Goal: Use online tool/utility: Utilize a website feature to perform a specific function

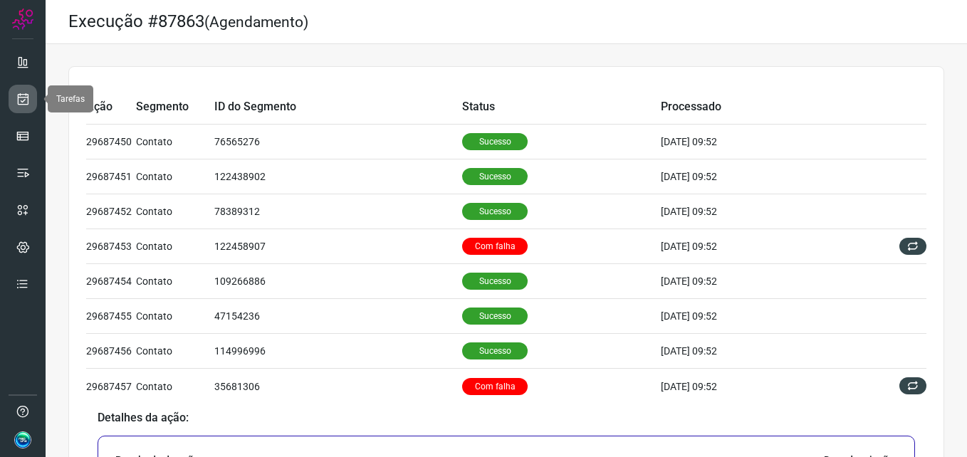
click at [36, 103] on link at bounding box center [23, 99] width 28 height 28
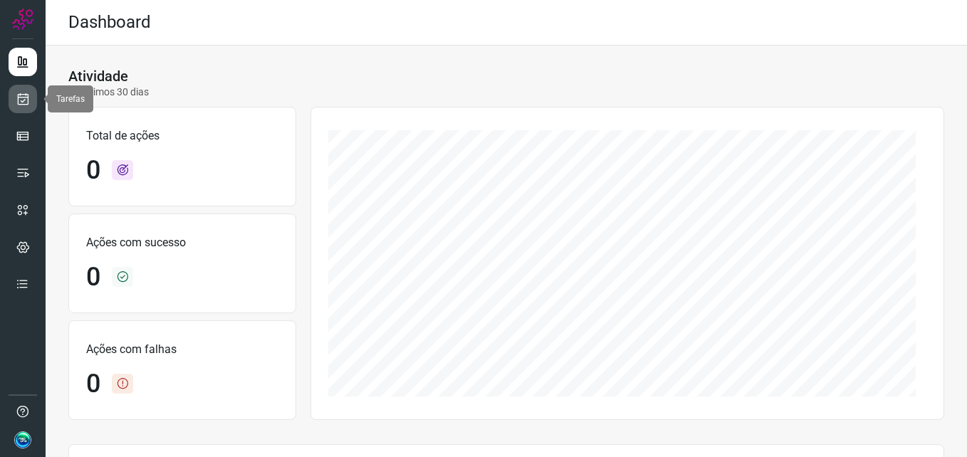
click at [21, 98] on icon at bounding box center [23, 99] width 15 height 14
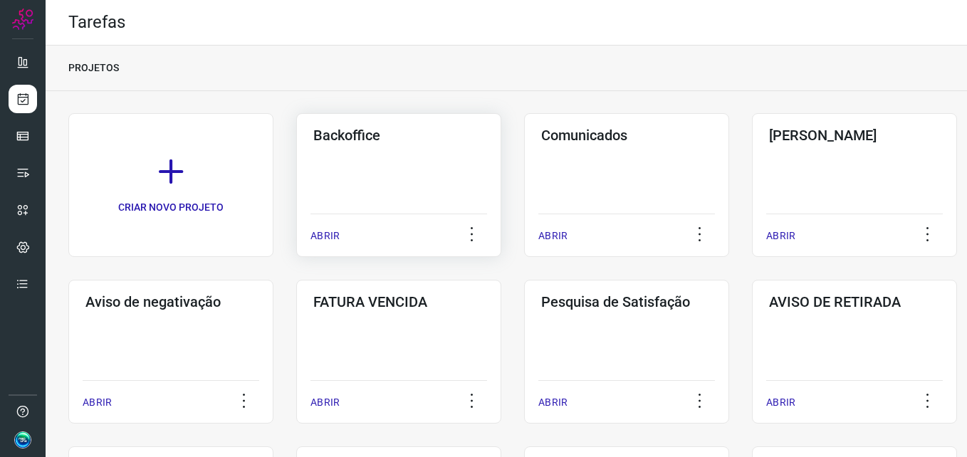
click at [331, 197] on div "Backoffice ABRIR" at bounding box center [398, 185] width 205 height 144
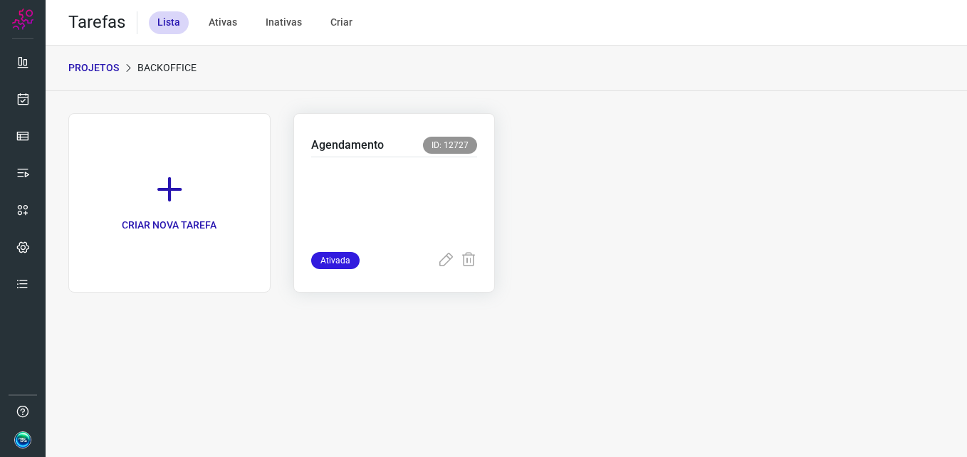
click at [378, 166] on p at bounding box center [394, 201] width 167 height 71
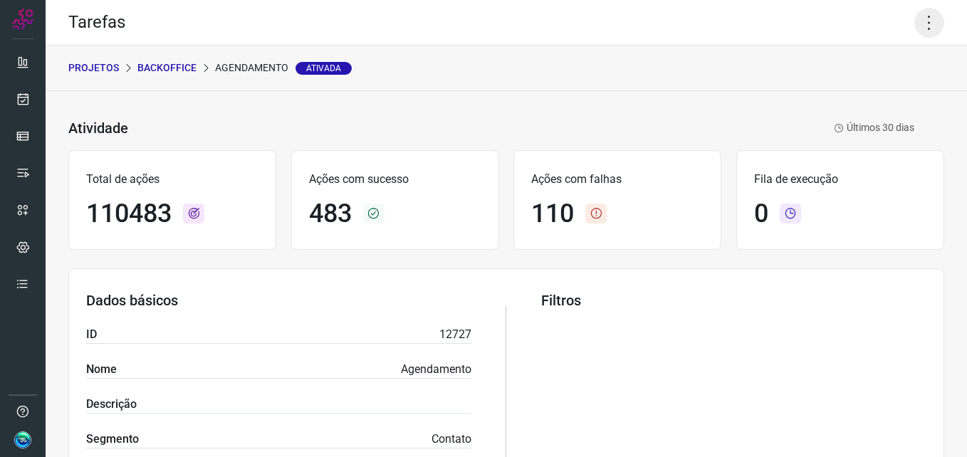
click at [926, 19] on icon at bounding box center [930, 23] width 30 height 30
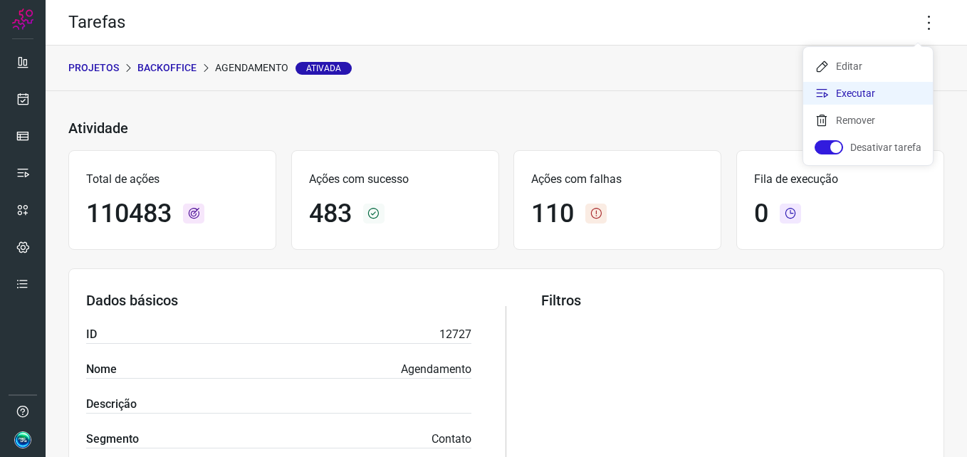
click at [881, 89] on li "Executar" at bounding box center [869, 93] width 130 height 23
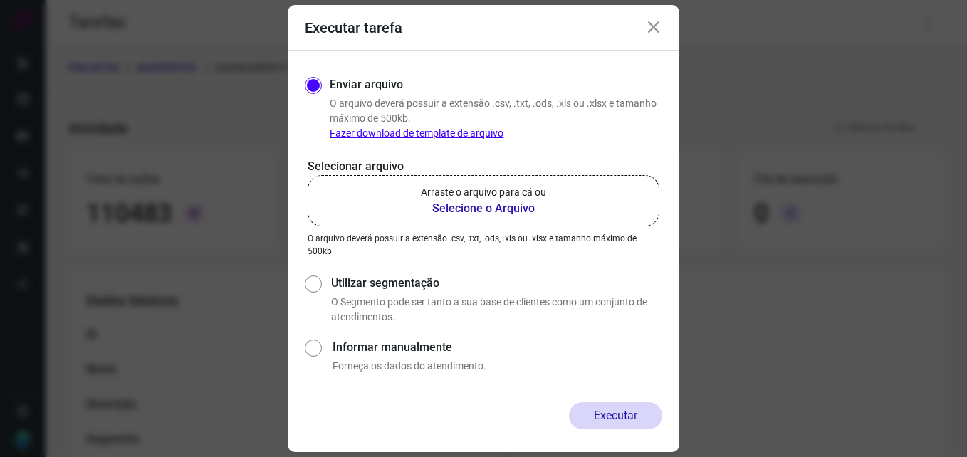
click at [500, 203] on b "Selecione o Arquivo" at bounding box center [483, 208] width 125 height 17
click at [0, 0] on input "Arraste o arquivo para cá ou Selecione o Arquivo" at bounding box center [0, 0] width 0 height 0
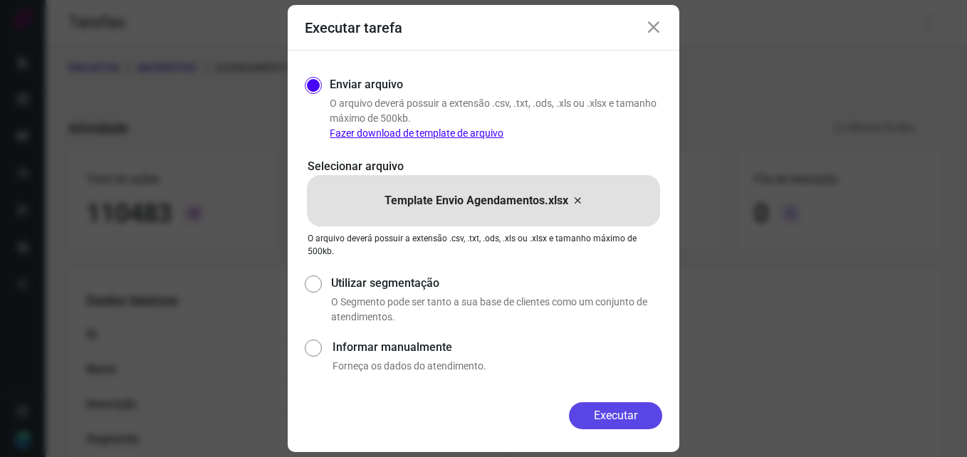
click at [604, 413] on button "Executar" at bounding box center [615, 416] width 93 height 27
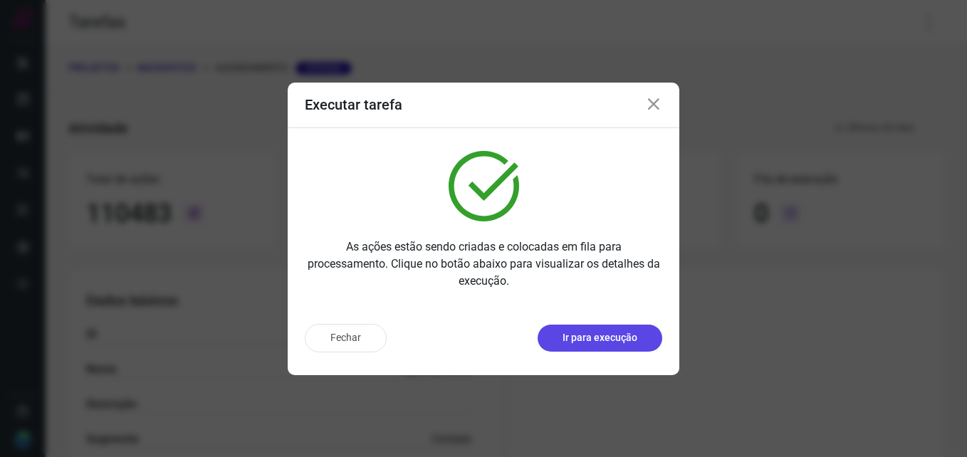
click at [606, 336] on p "Ir para execução" at bounding box center [600, 338] width 75 height 15
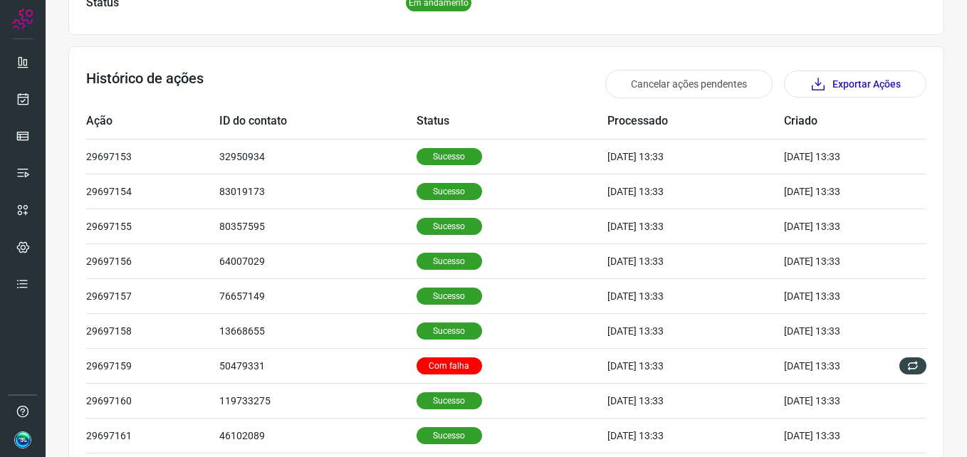
scroll to position [481, 0]
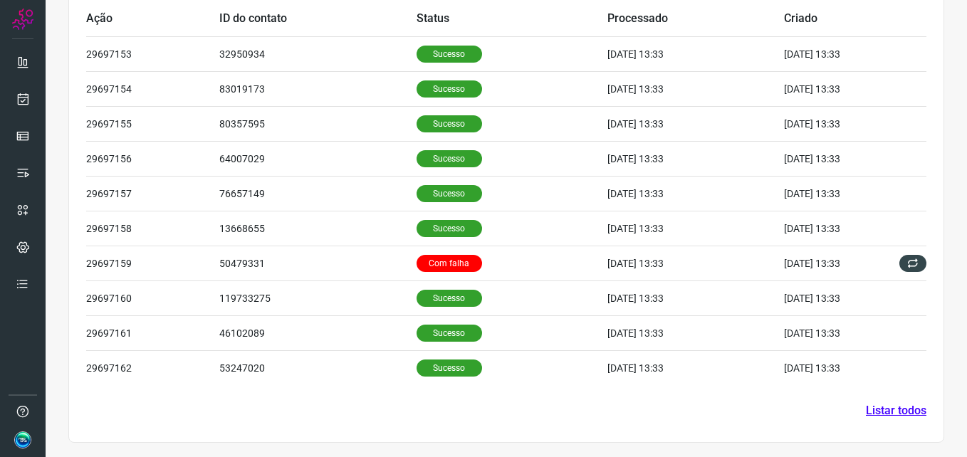
click at [868, 408] on link "Listar todos" at bounding box center [896, 411] width 61 height 17
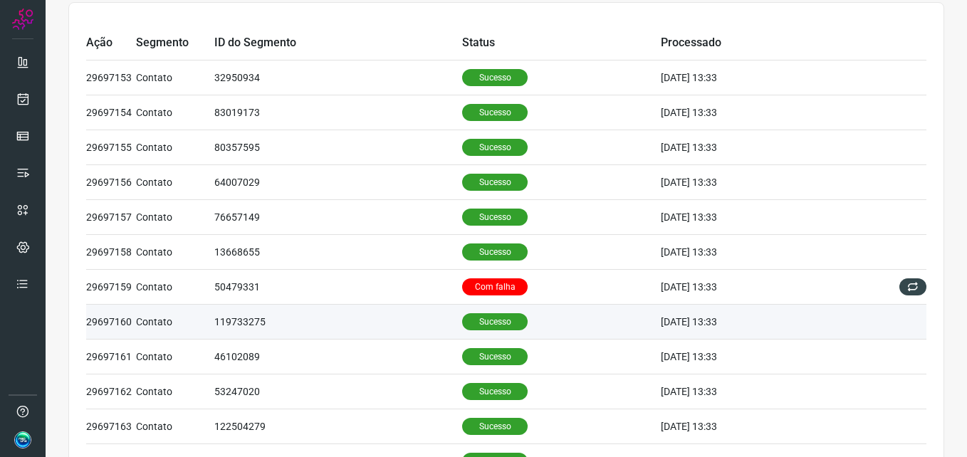
scroll to position [142, 0]
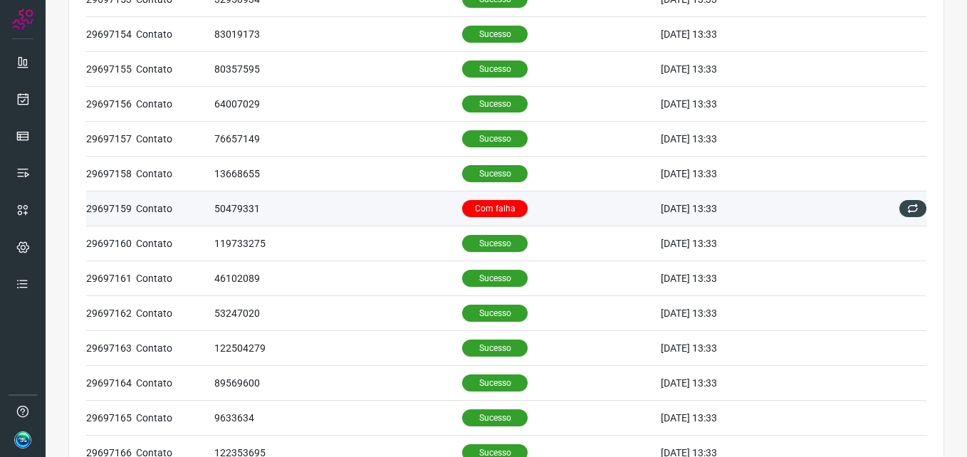
click at [476, 205] on p "Com falha" at bounding box center [495, 208] width 66 height 17
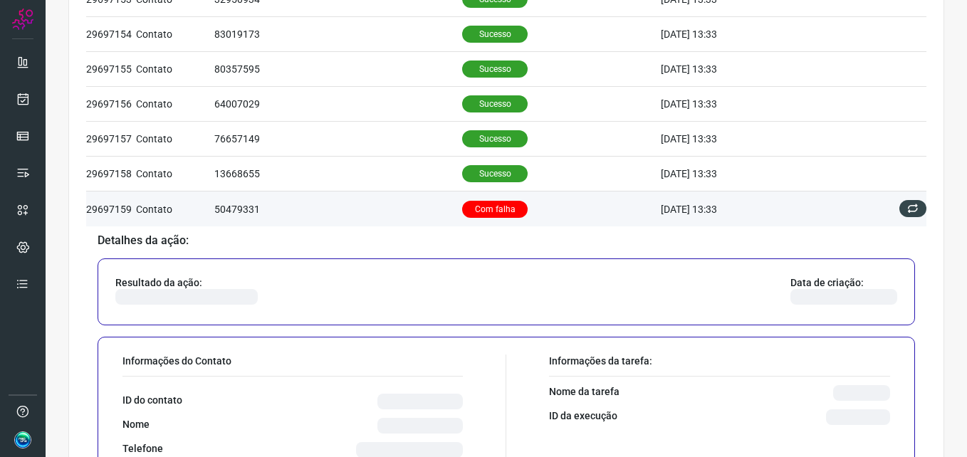
scroll to position [285, 0]
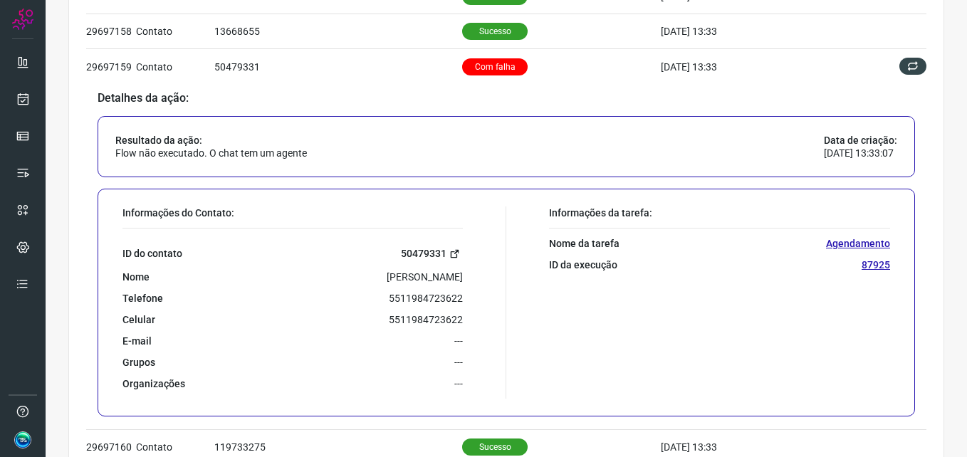
click at [430, 249] on link "50479331" at bounding box center [432, 254] width 62 height 16
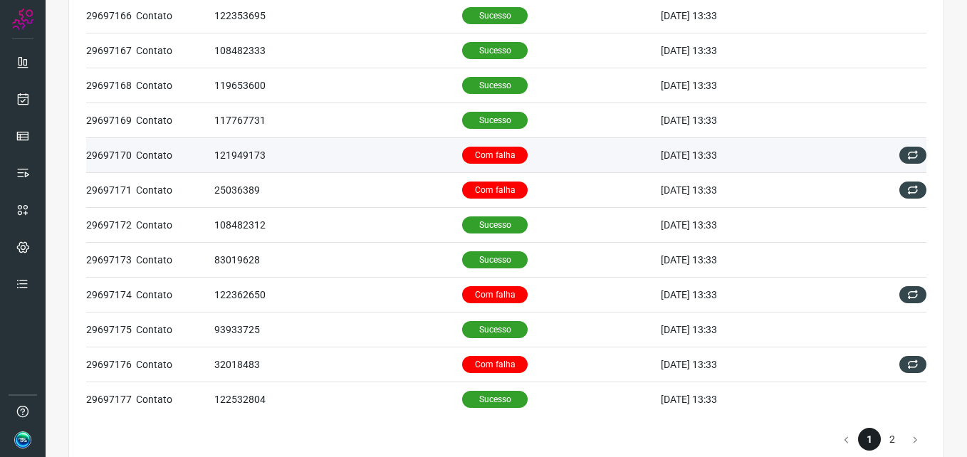
click at [479, 157] on p "Com falha" at bounding box center [495, 155] width 66 height 17
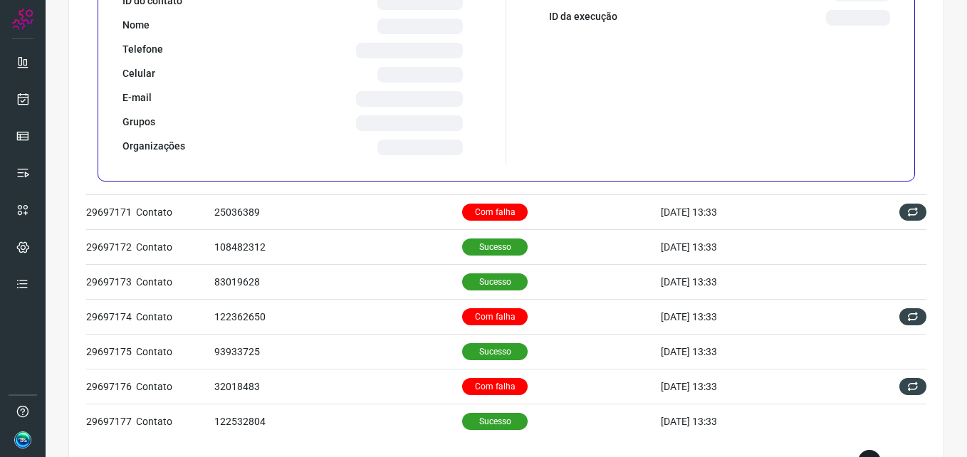
scroll to position [580, 0]
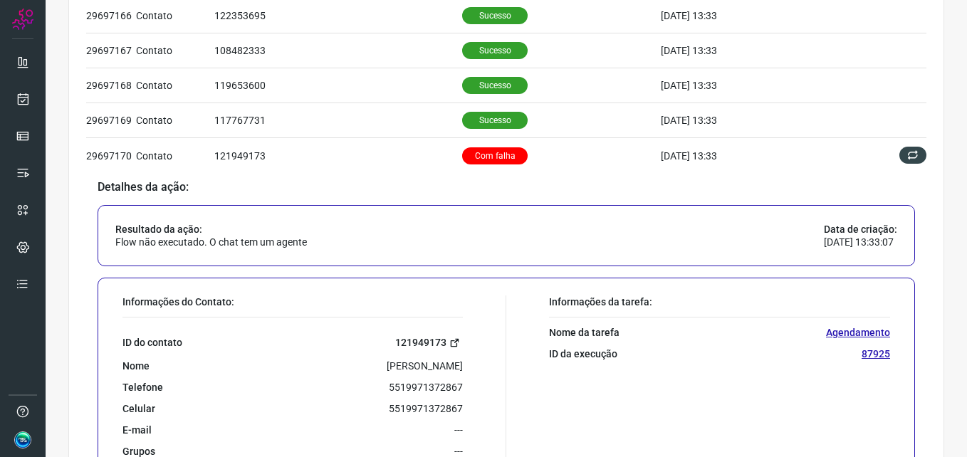
click at [417, 344] on link "121949173" at bounding box center [429, 343] width 68 height 16
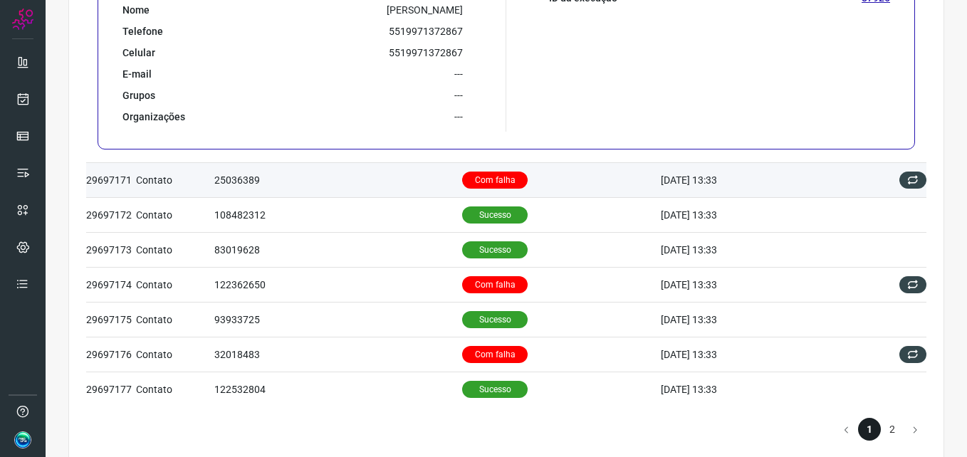
click at [489, 172] on p "Com falha" at bounding box center [495, 180] width 66 height 17
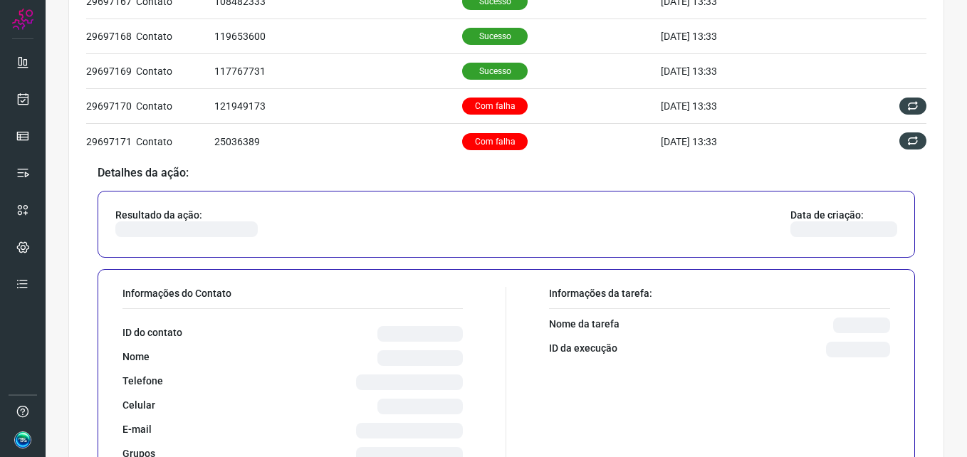
scroll to position [662, 0]
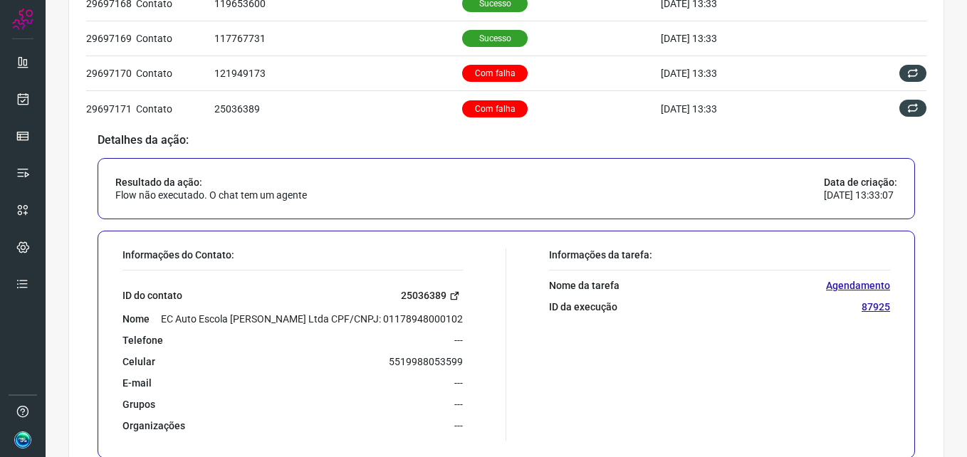
click at [415, 291] on link "25036389" at bounding box center [432, 296] width 62 height 16
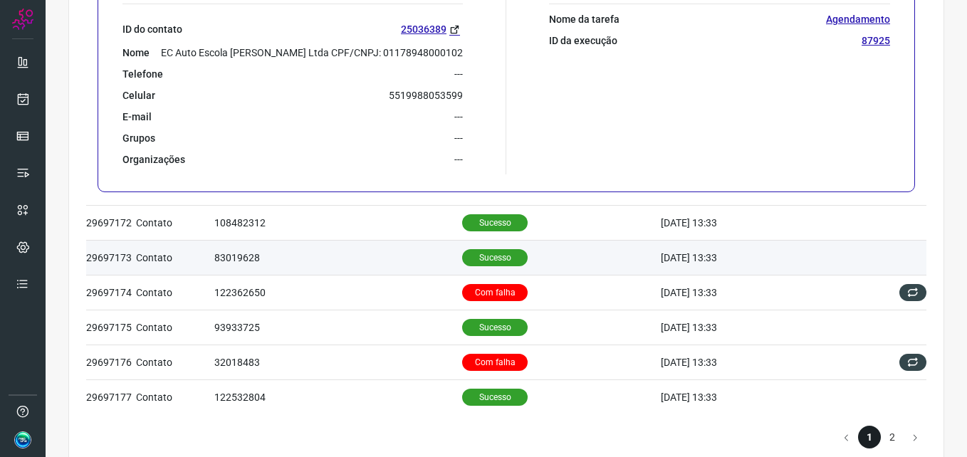
scroll to position [947, 0]
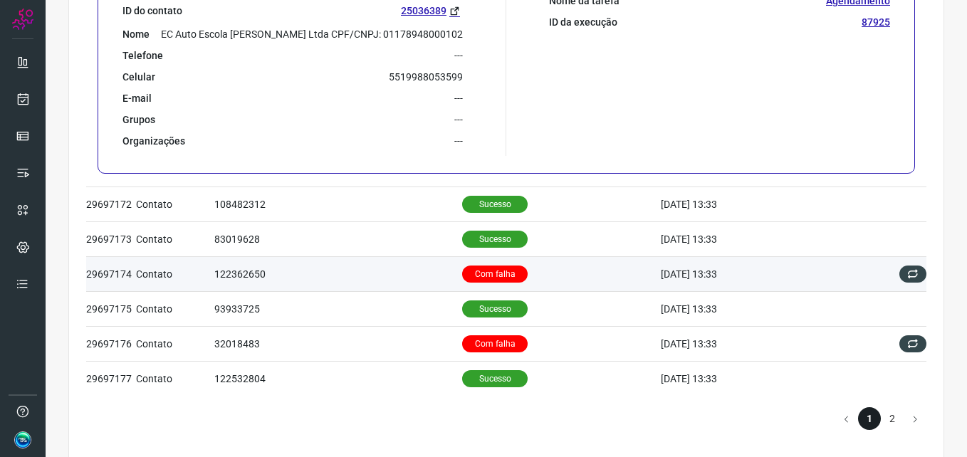
click at [486, 271] on p "Com falha" at bounding box center [495, 274] width 66 height 17
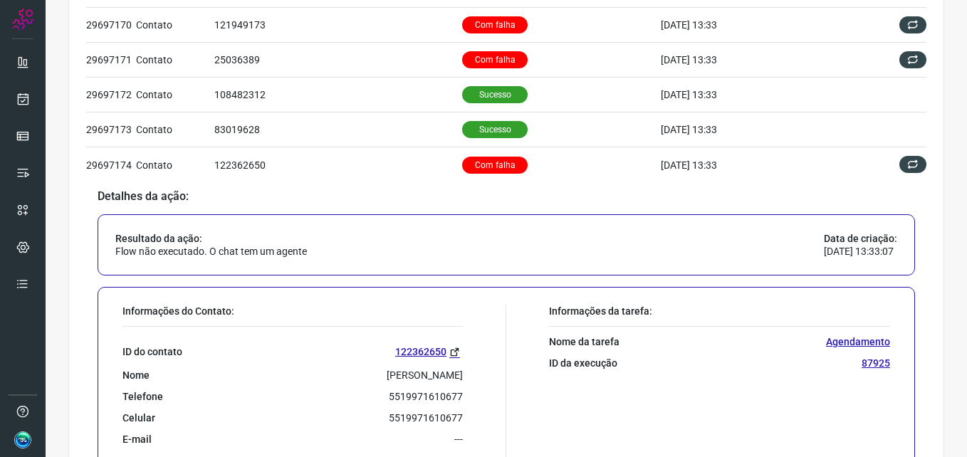
scroll to position [815, 0]
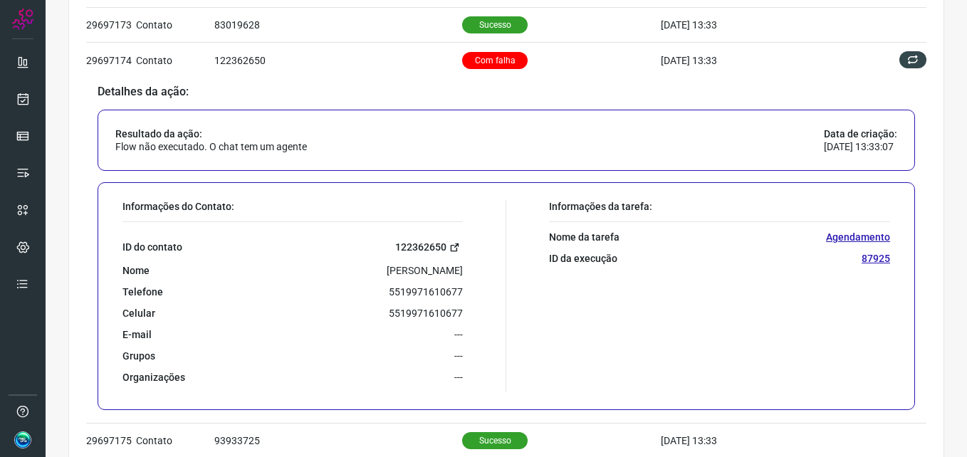
click at [414, 247] on link "122362650" at bounding box center [429, 247] width 68 height 16
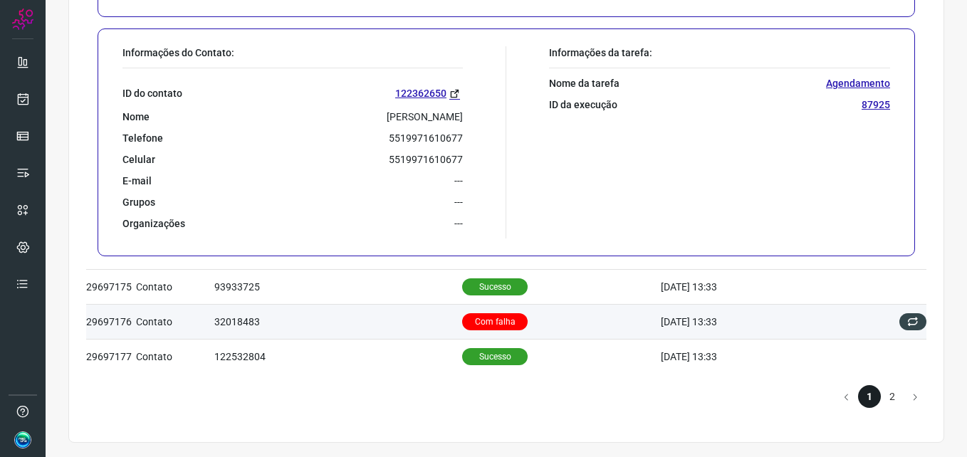
click at [479, 326] on p "Com falha" at bounding box center [495, 321] width 66 height 17
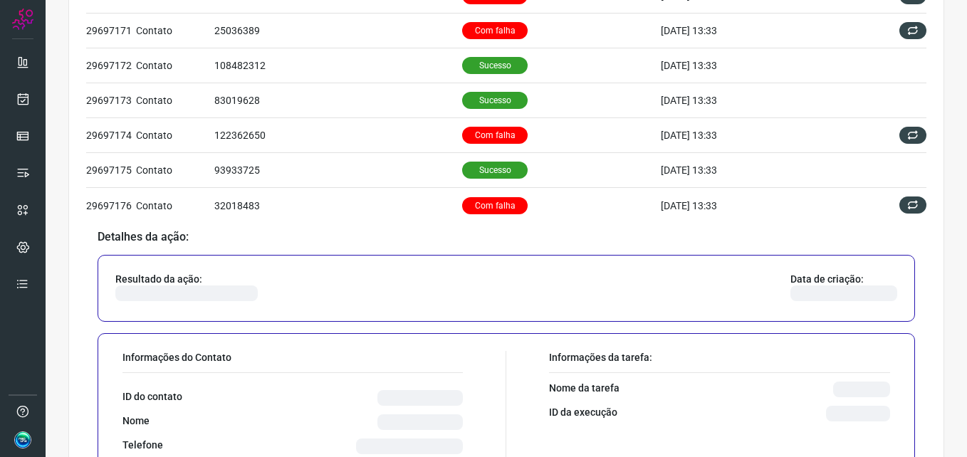
scroll to position [908, 0]
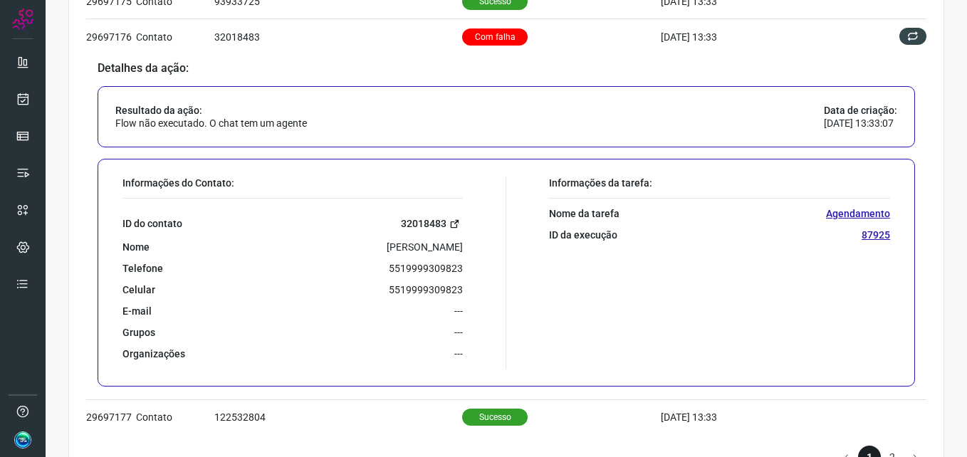
click at [425, 222] on link "32018483" at bounding box center [432, 224] width 62 height 16
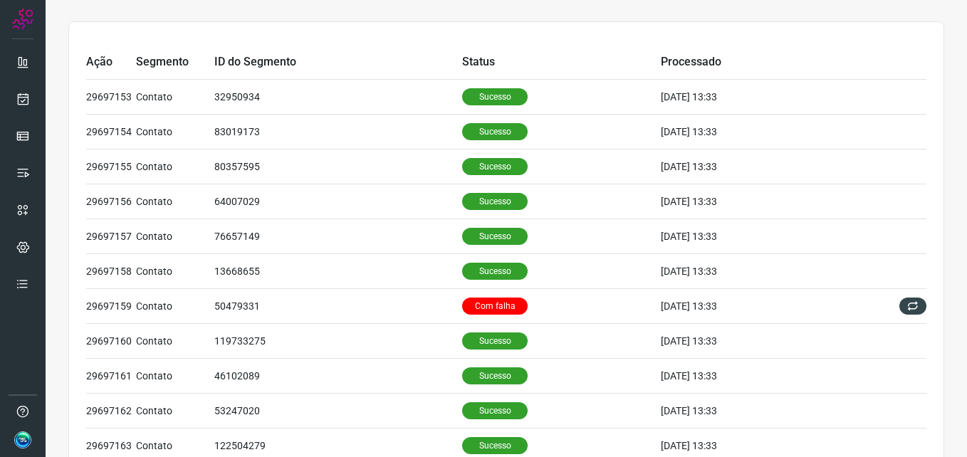
scroll to position [0, 0]
